Goal: Task Accomplishment & Management: Use online tool/utility

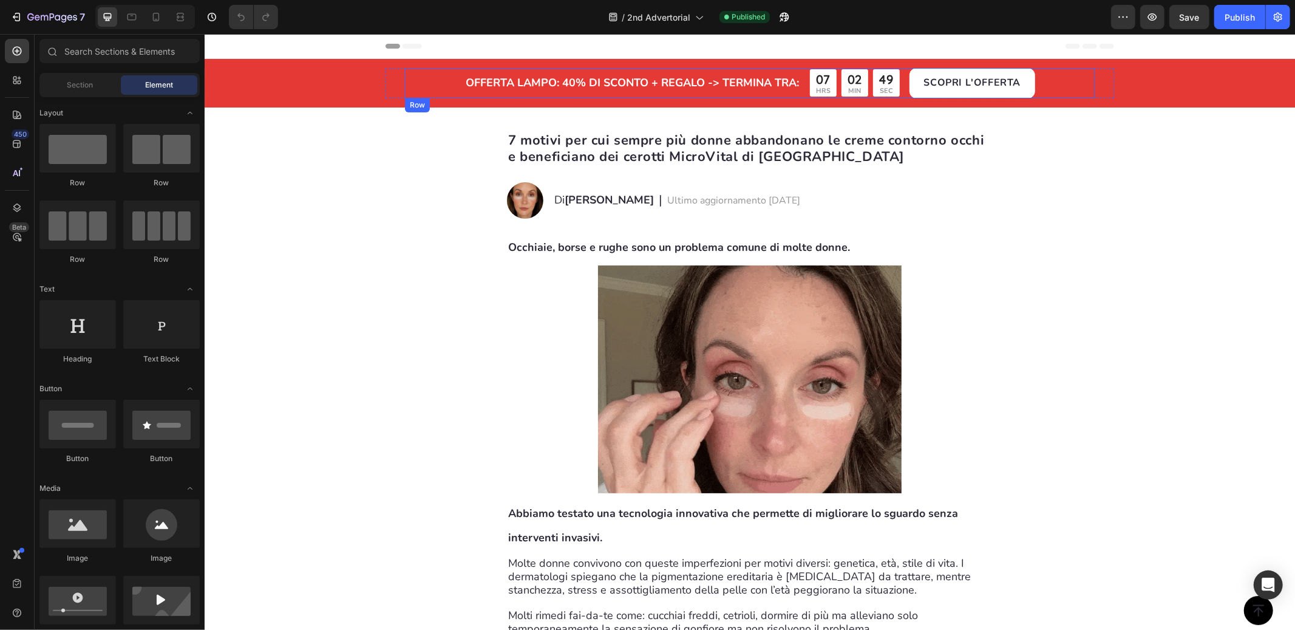
click at [803, 92] on div "OFFERTA LAMPO: 40% DI SCONTO + regalo -> termina tra: Text Block 07 HRS 02 MIN …" at bounding box center [749, 82] width 690 height 30
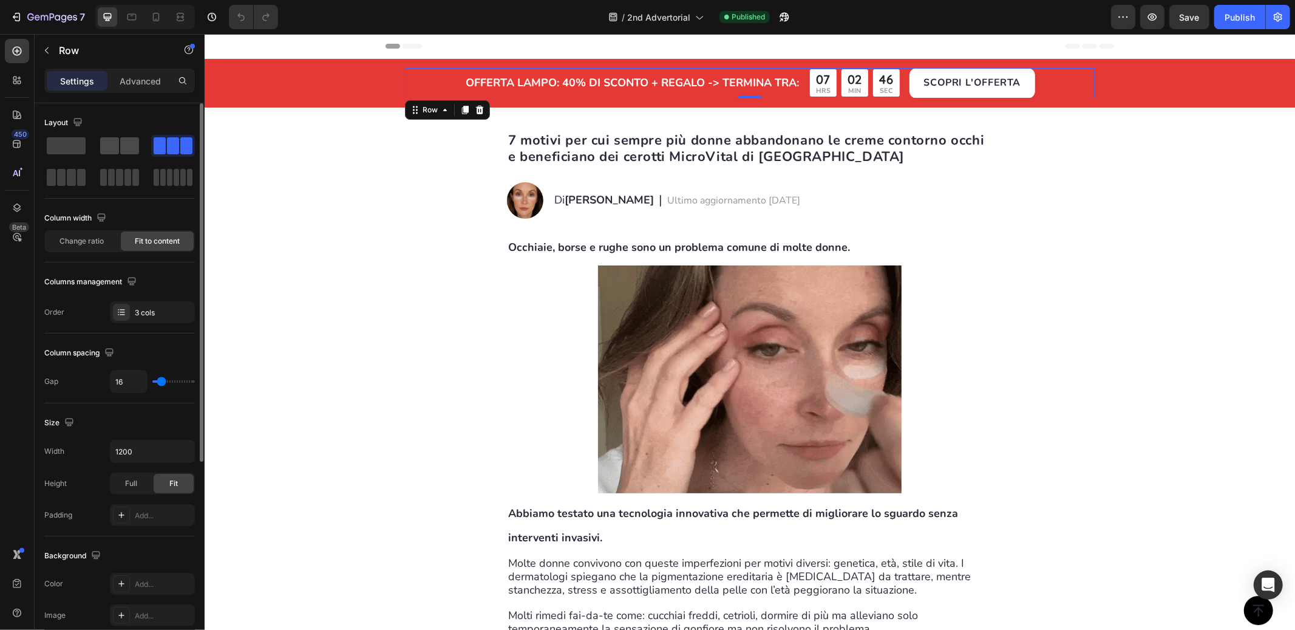
click at [114, 135] on div at bounding box center [120, 146] width 44 height 22
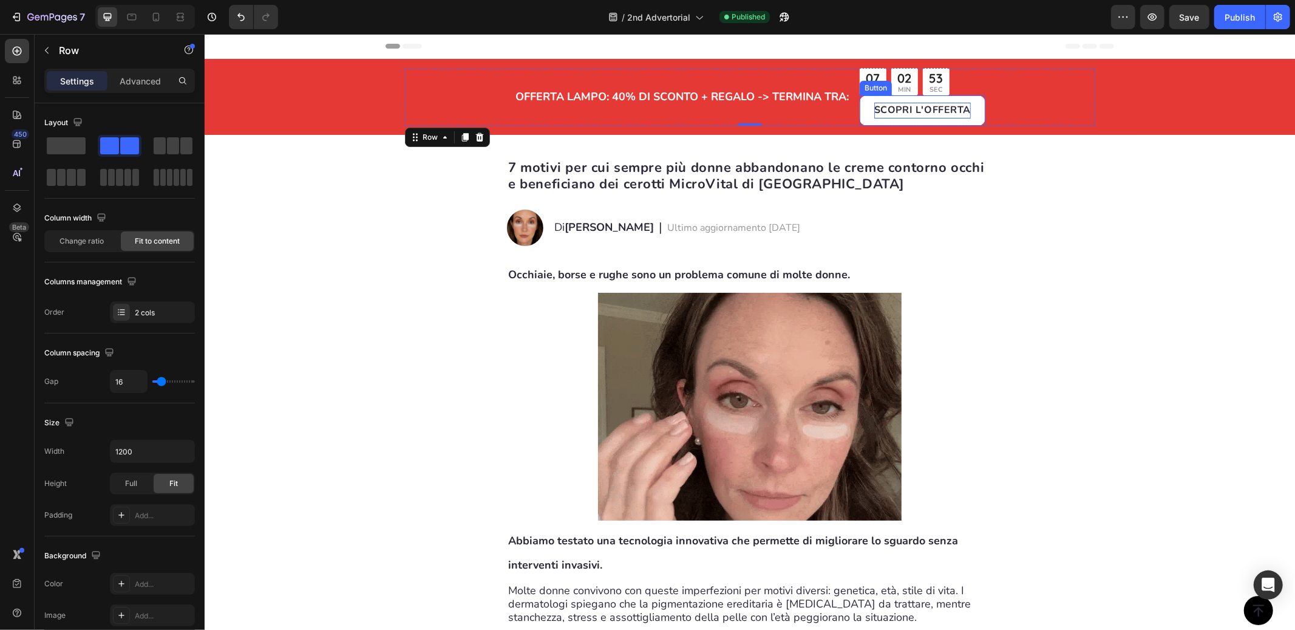
click at [874, 115] on strong "SCOPRI L'OFFERTA" at bounding box center [922, 109] width 97 height 13
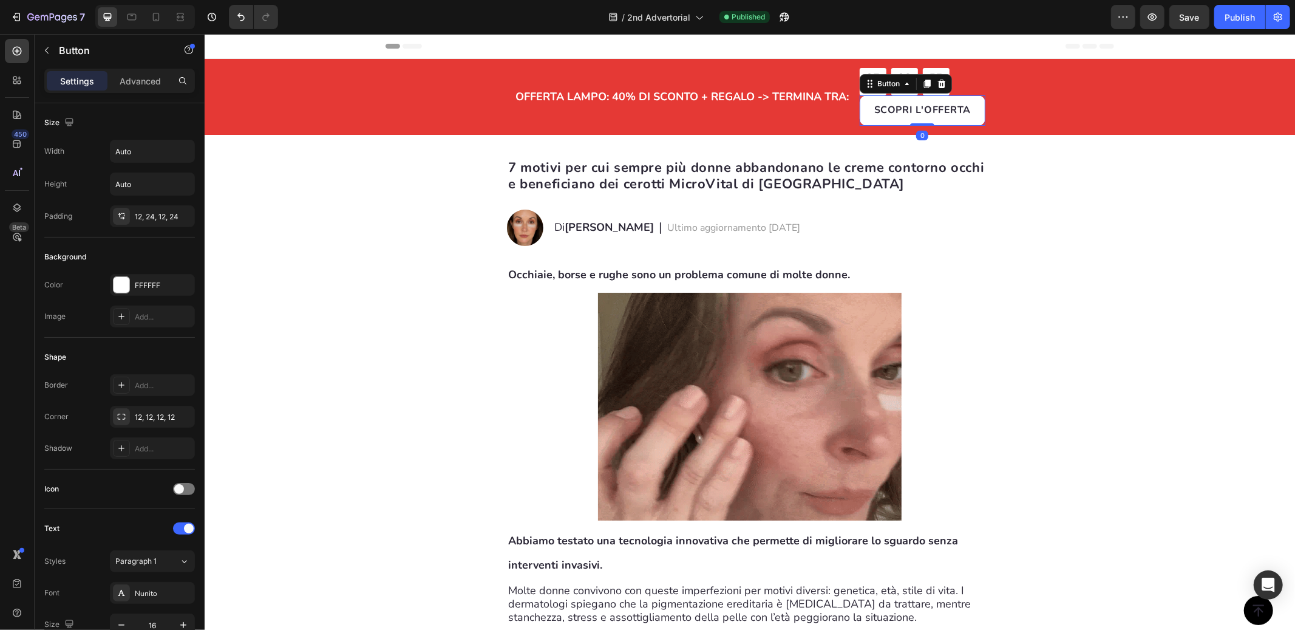
click at [866, 117] on button "SCOPRI L'OFFERTA" at bounding box center [922, 110] width 126 height 30
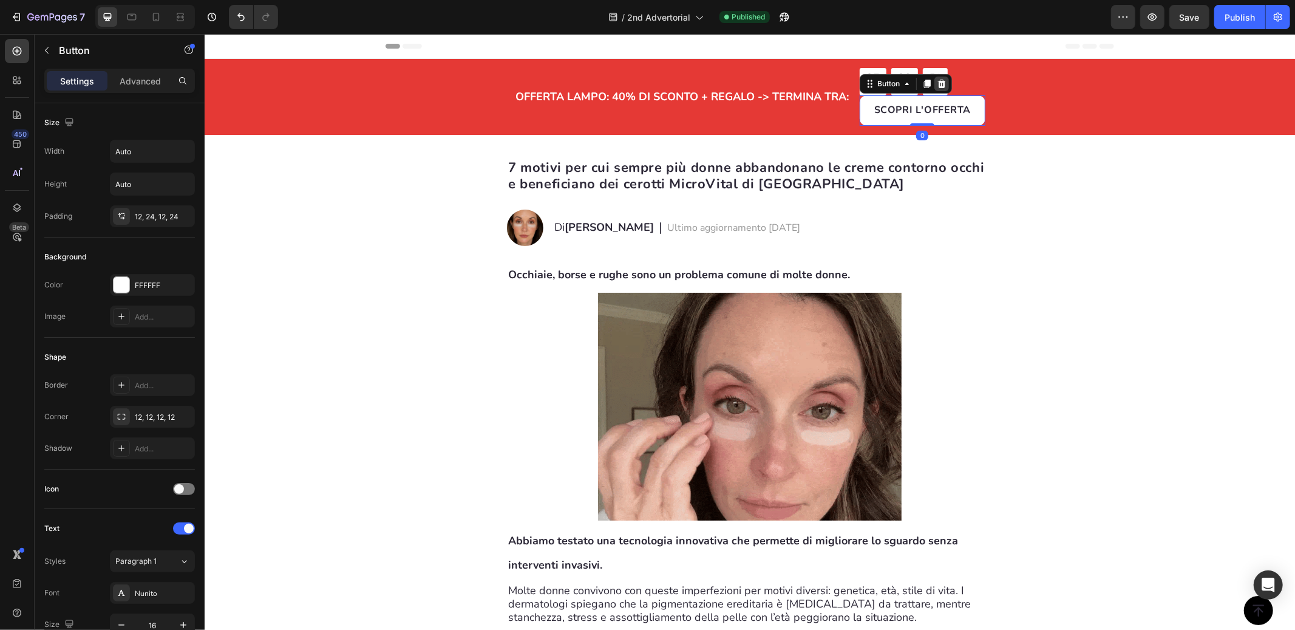
click at [937, 81] on icon at bounding box center [941, 83] width 8 height 9
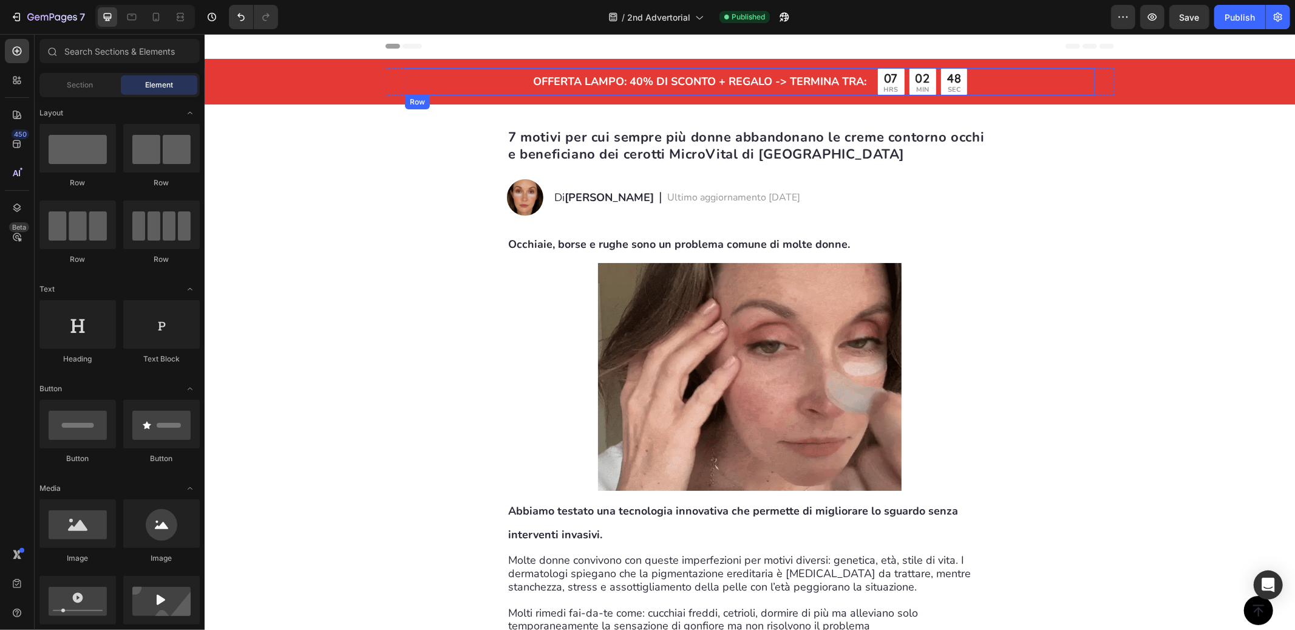
click at [392, 85] on div "OFFERTA LAMPO: 40% DI SCONTO + regalo -> termina tra: Text Block 07 HRS 02 MIN …" at bounding box center [749, 80] width 729 height 27
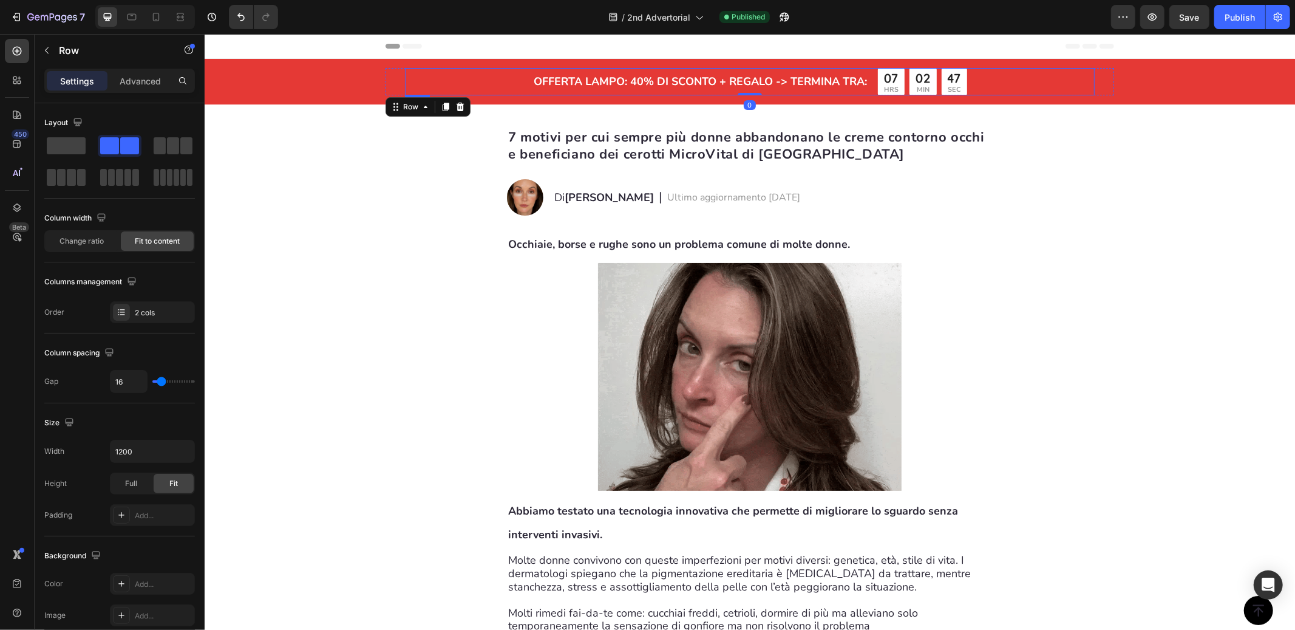
click at [437, 87] on div "OFFERTA LAMPO: 40% DI SCONTO + regalo -> termina tra: Text Block 07 HRS 02 MIN …" at bounding box center [749, 80] width 690 height 27
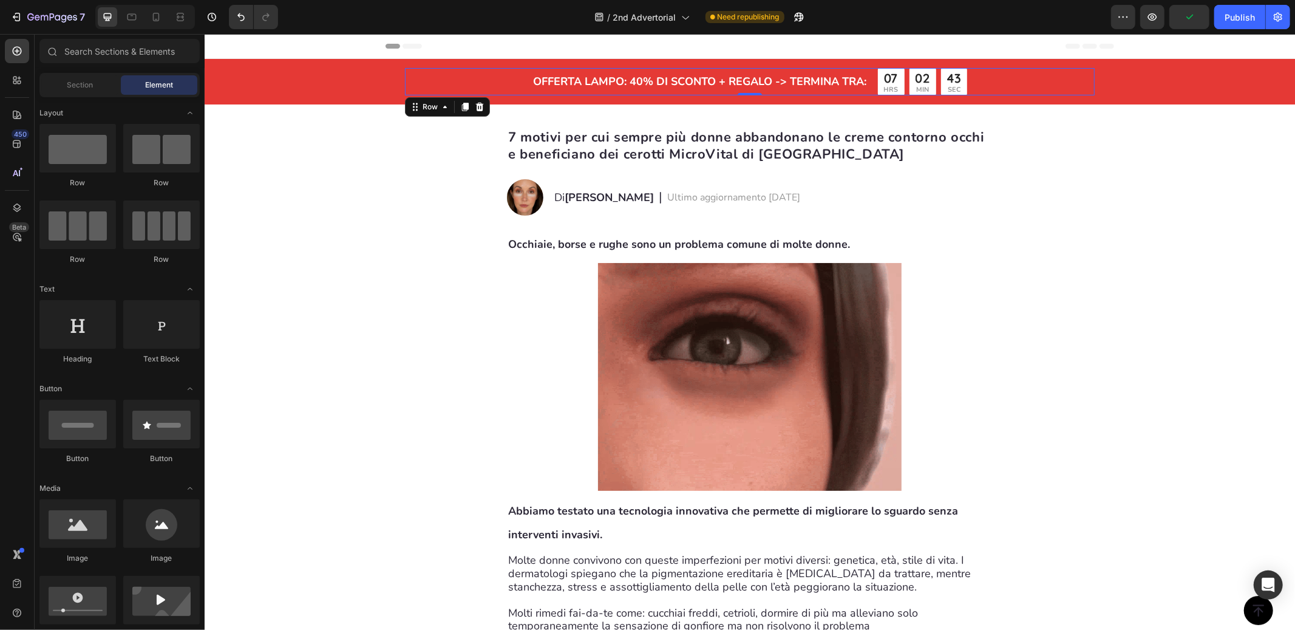
scroll to position [1, 0]
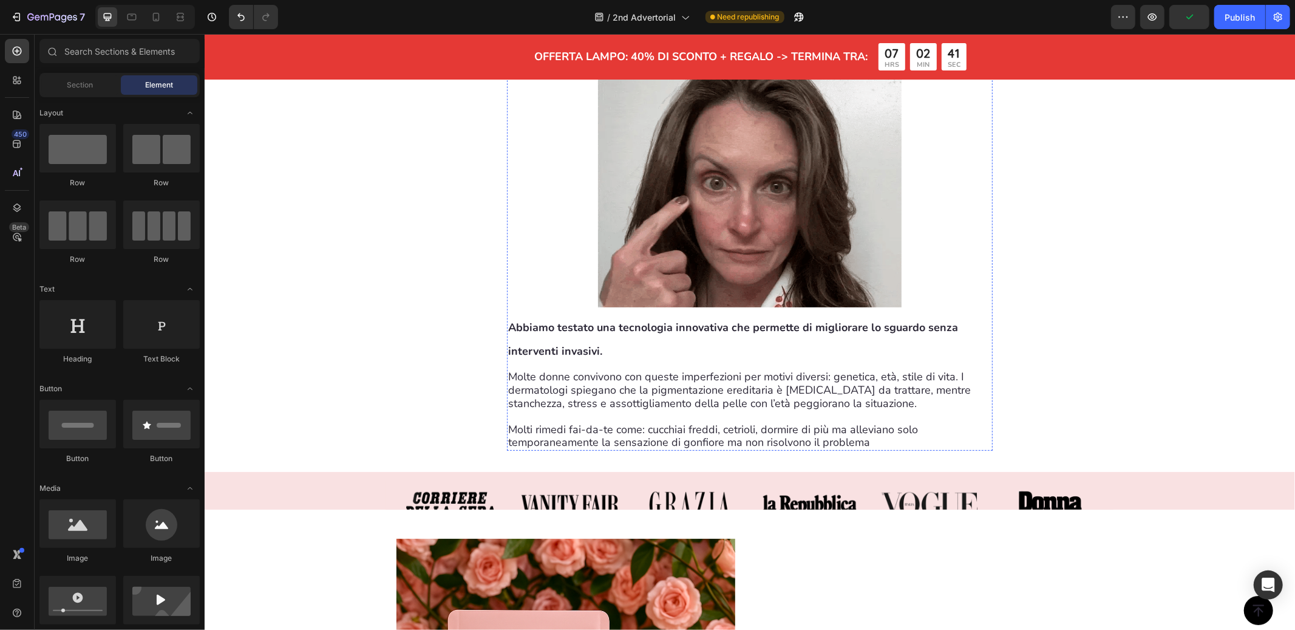
scroll to position [0, 0]
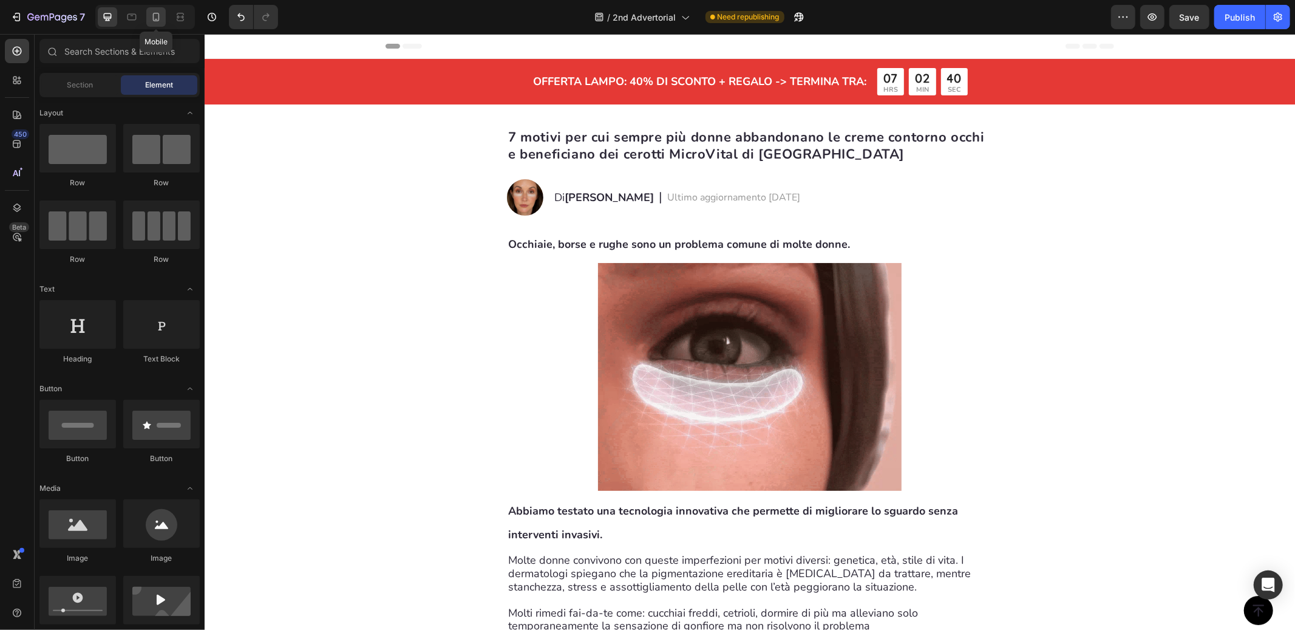
click at [158, 15] on icon at bounding box center [156, 17] width 12 height 12
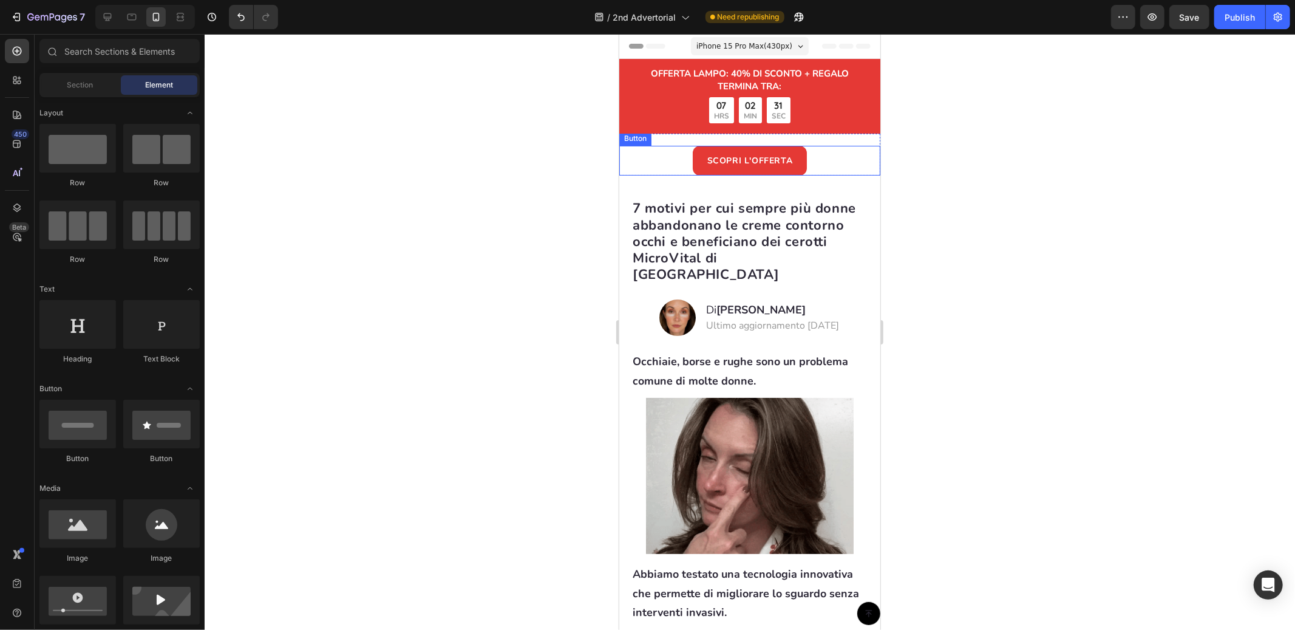
click at [680, 163] on div "SCOPRI L'OFFERTA Button" at bounding box center [749, 160] width 261 height 30
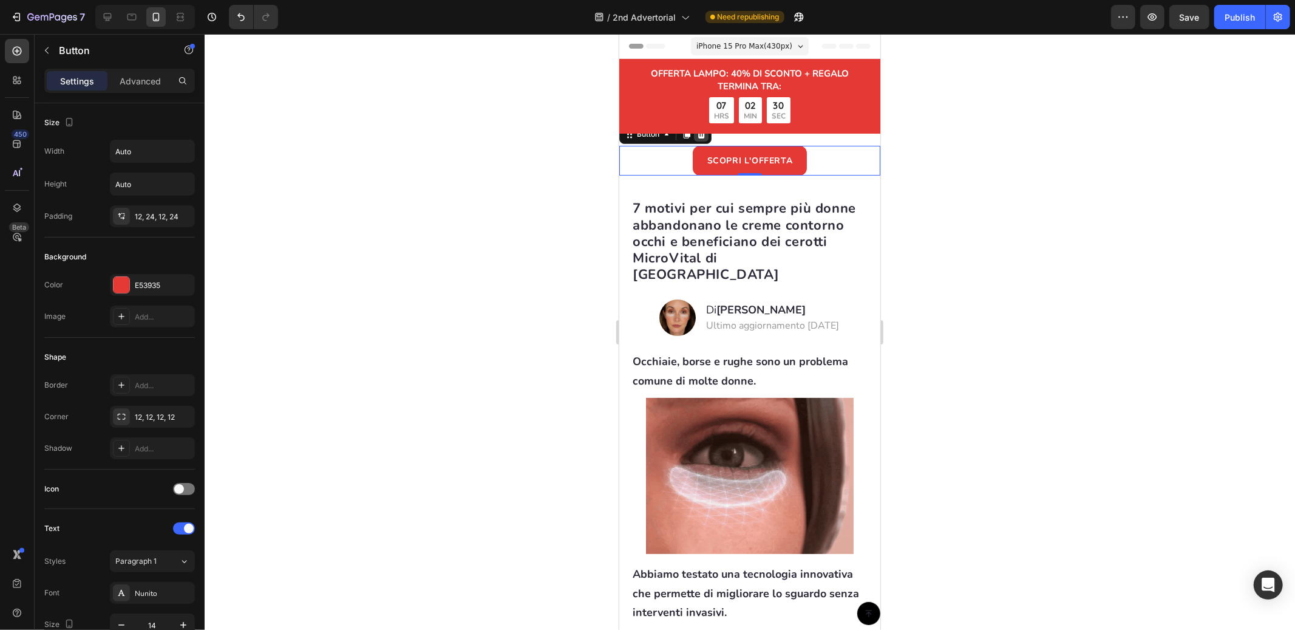
click at [705, 139] on div at bounding box center [700, 133] width 15 height 15
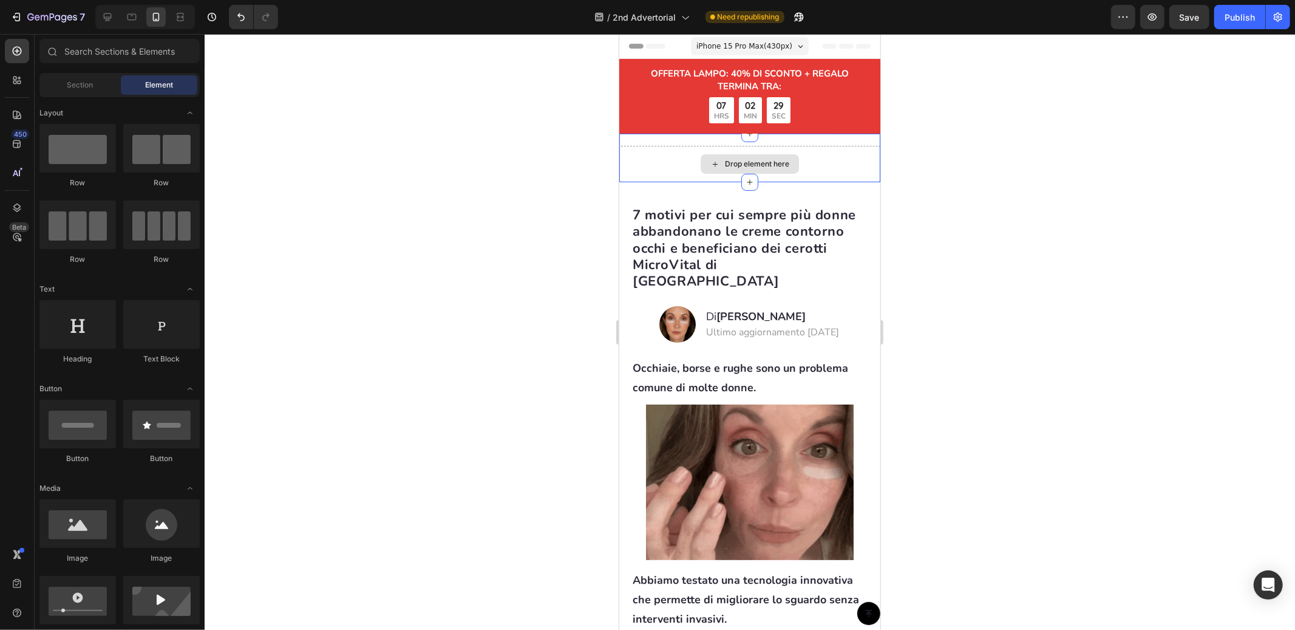
click at [664, 153] on div "Drop element here" at bounding box center [749, 163] width 261 height 36
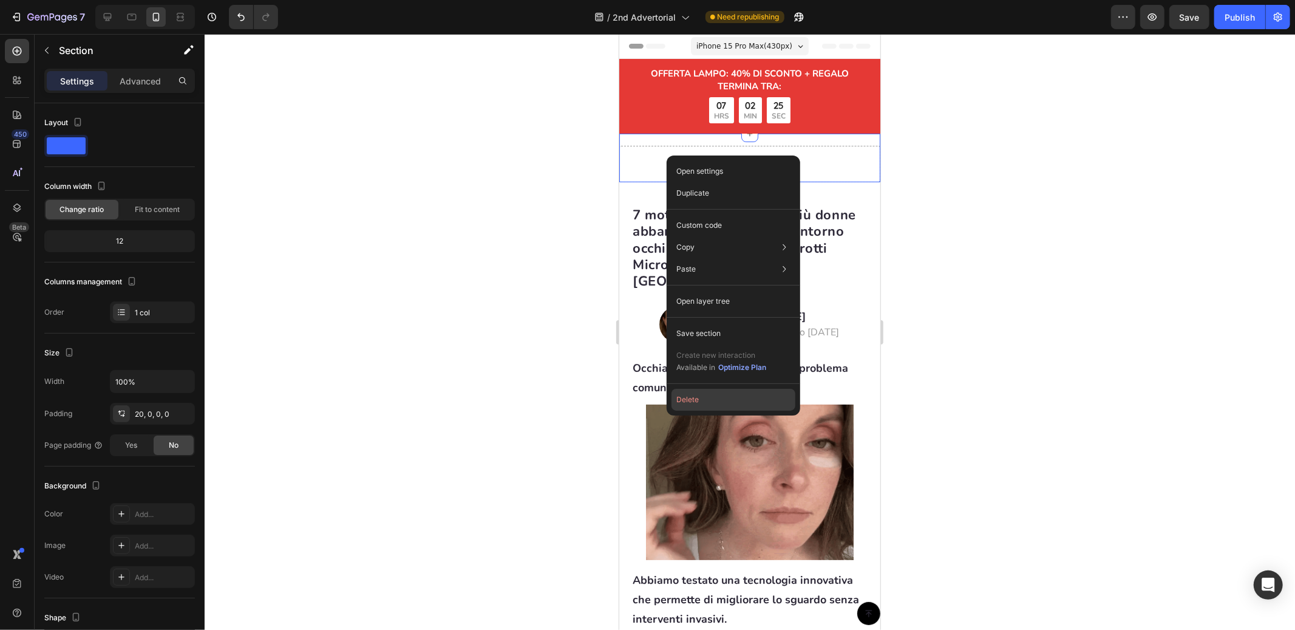
click at [699, 394] on button "Delete" at bounding box center [734, 400] width 124 height 22
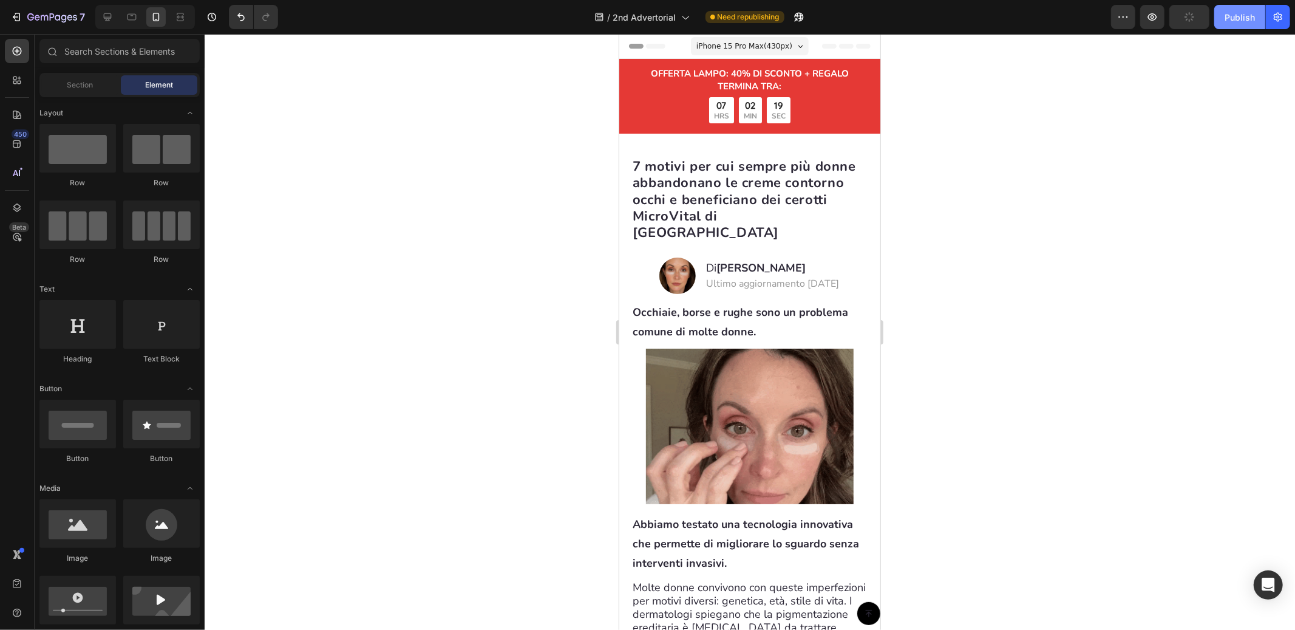
click at [1242, 24] on button "Publish" at bounding box center [1239, 17] width 51 height 24
